Goal: Transaction & Acquisition: Purchase product/service

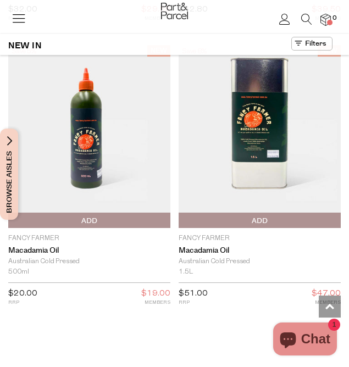
scroll to position [3654, 0]
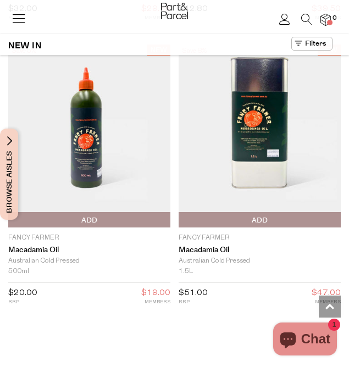
click at [338, 170] on img at bounding box center [260, 135] width 162 height 183
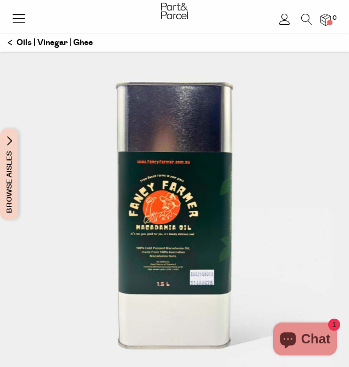
scroll to position [36, 0]
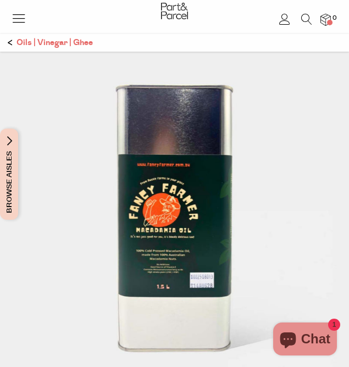
click at [10, 41] on p "Oils | Vinegar | Ghee" at bounding box center [50, 43] width 85 height 19
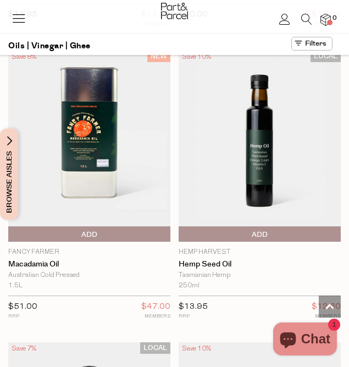
scroll to position [2368, 0]
